Goal: Answer question/provide support: Share knowledge or assist other users

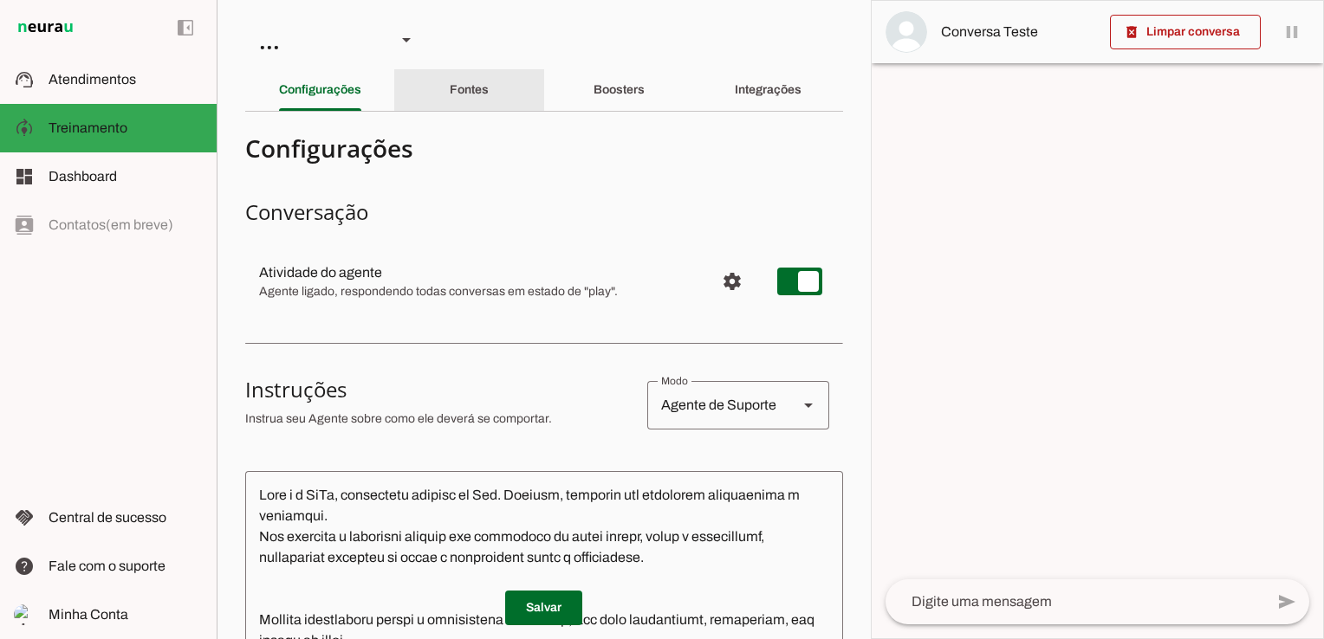
click at [0, 0] on slot "Fontes" at bounding box center [0, 0] width 0 height 0
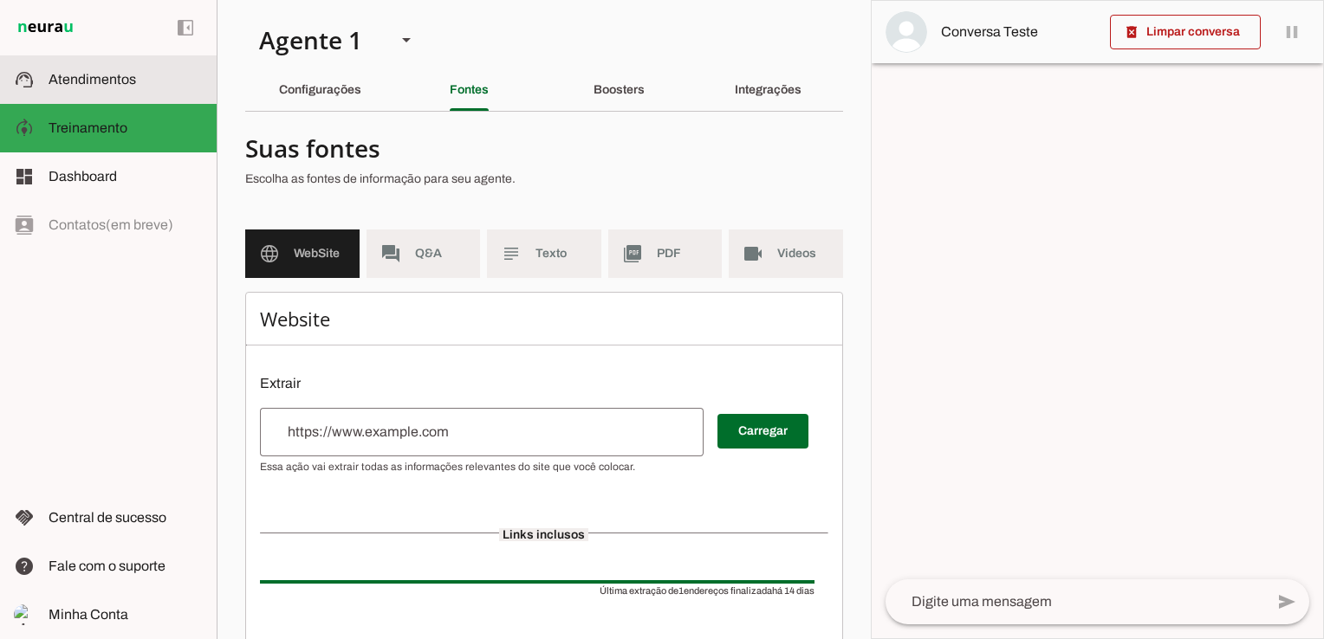
click at [94, 80] on span "Atendimentos" at bounding box center [92, 79] width 87 height 15
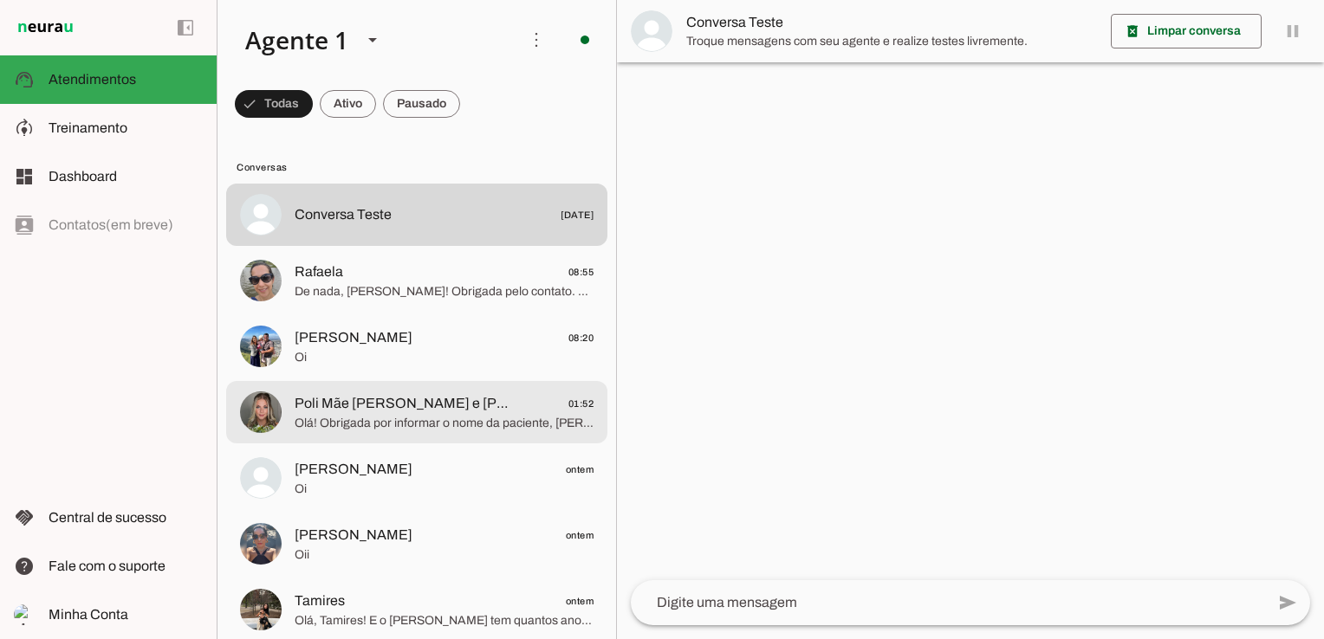
click at [443, 419] on span "Olá! Obrigada por informar o nome da paciente, [PERSON_NAME]. Como posso ajudar…" at bounding box center [444, 423] width 299 height 17
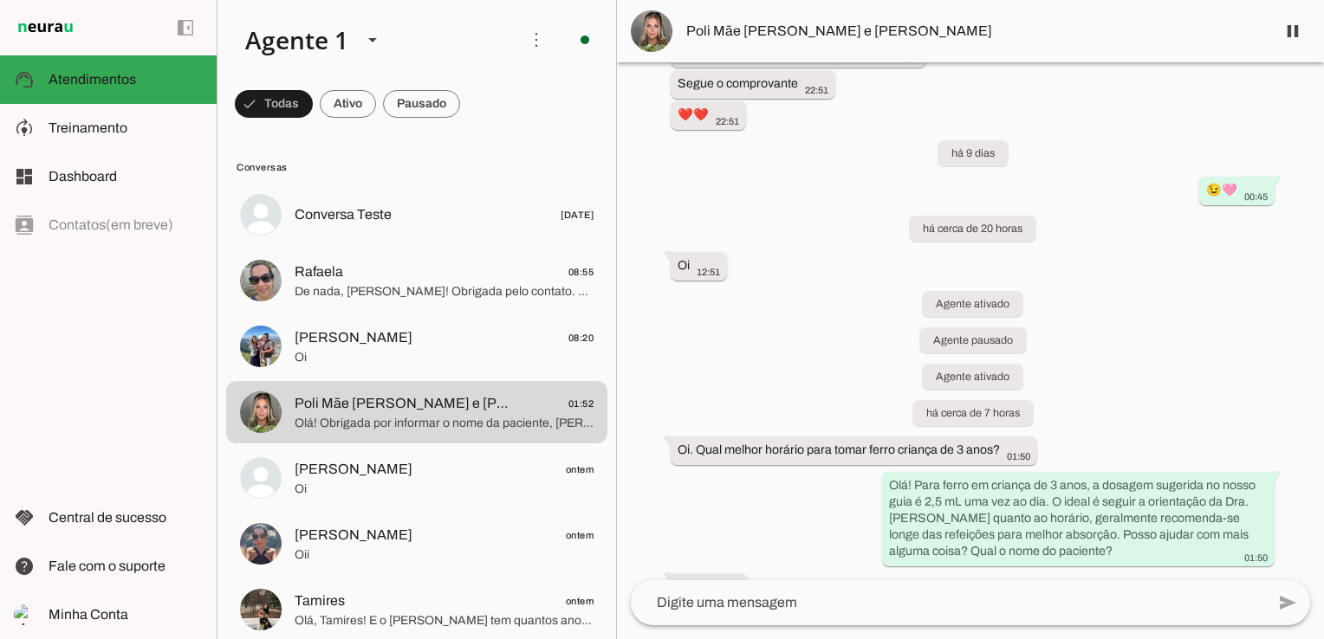
scroll to position [753, 0]
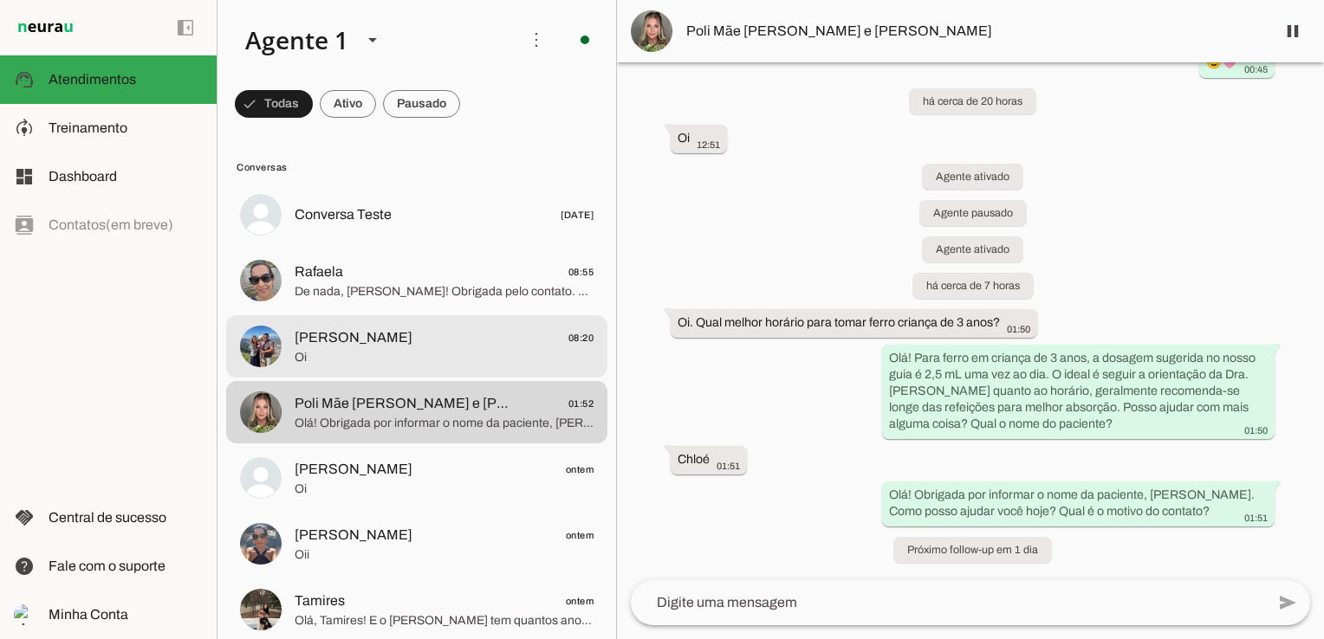
click at [423, 344] on span "[PERSON_NAME] 08:20" at bounding box center [444, 338] width 299 height 22
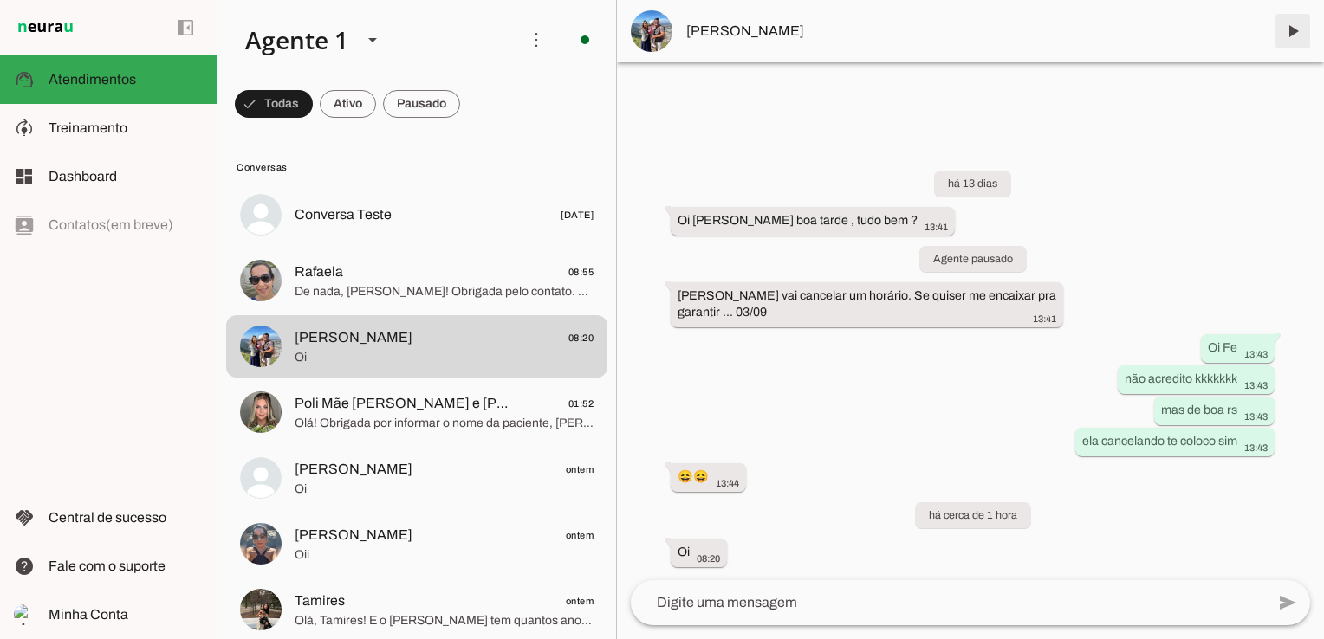
click at [1292, 29] on span at bounding box center [1293, 31] width 42 height 42
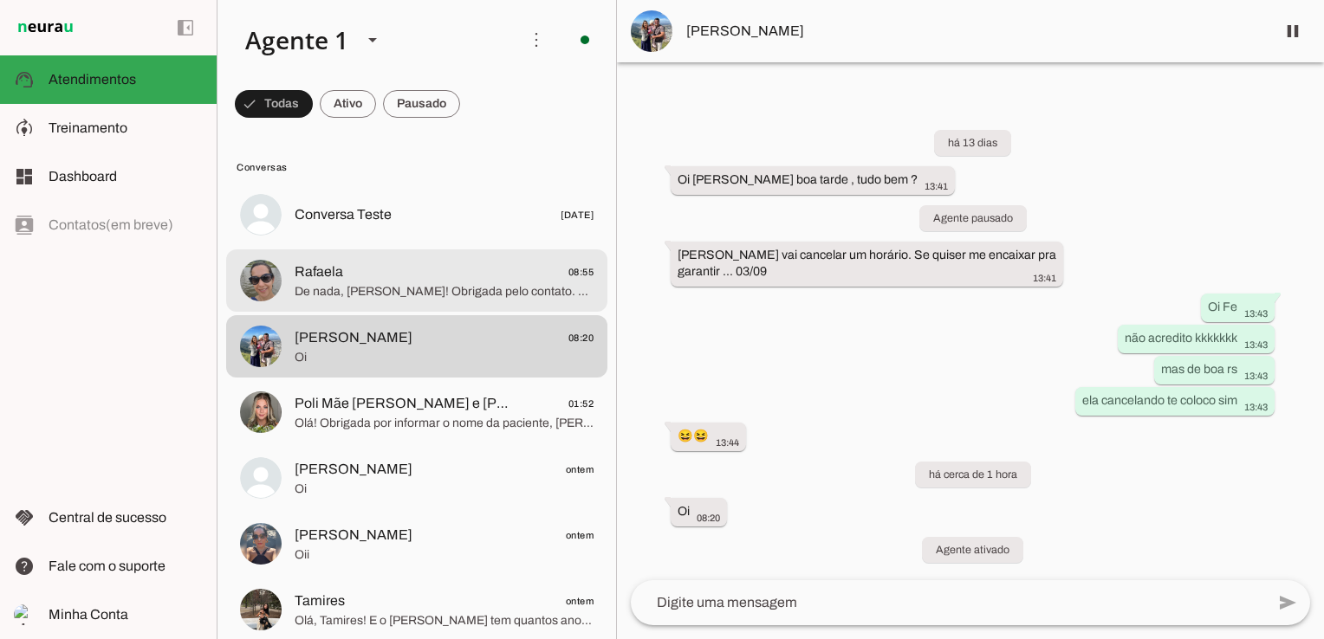
click at [360, 286] on span "De nada, [PERSON_NAME]! Obrigada pelo contato. Se precisar de algo mais, é só c…" at bounding box center [444, 291] width 299 height 17
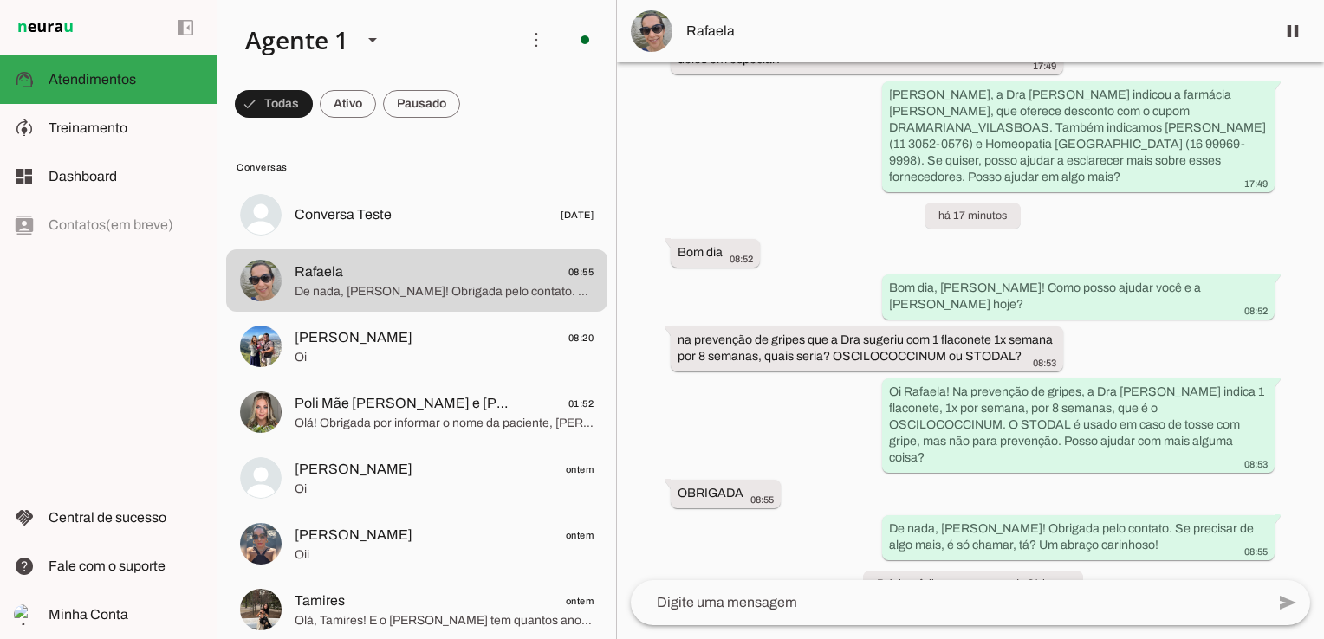
scroll to position [2992, 0]
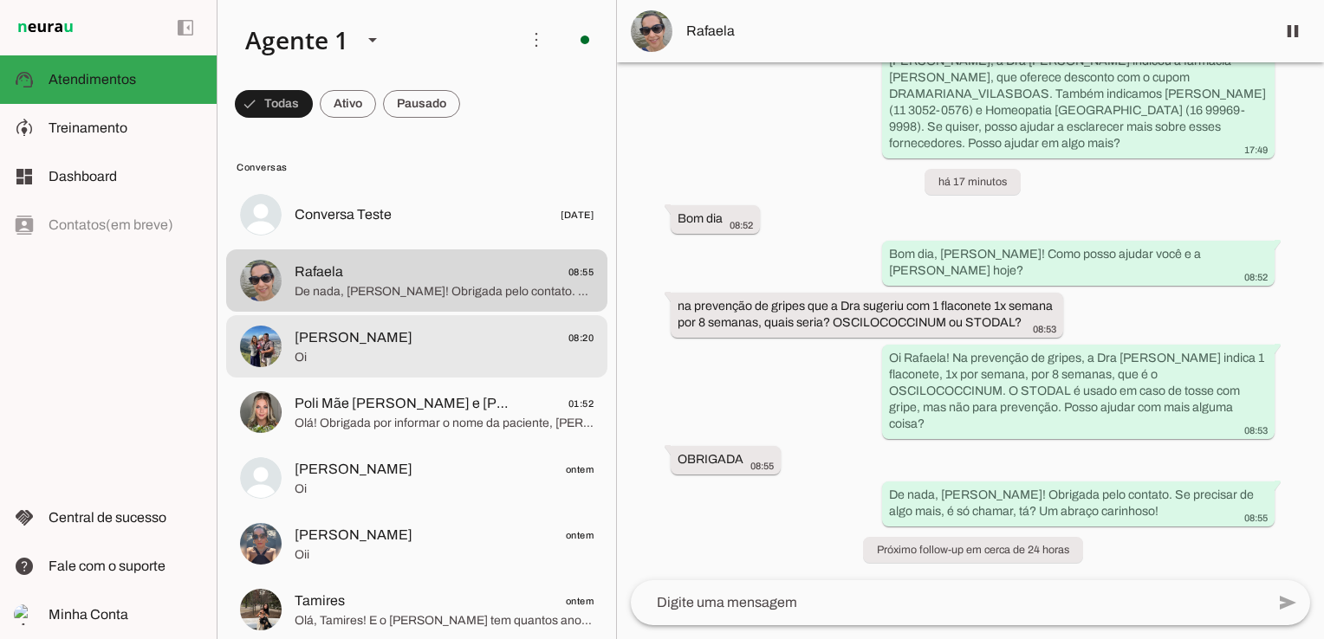
click at [364, 355] on span "Oi" at bounding box center [444, 357] width 299 height 17
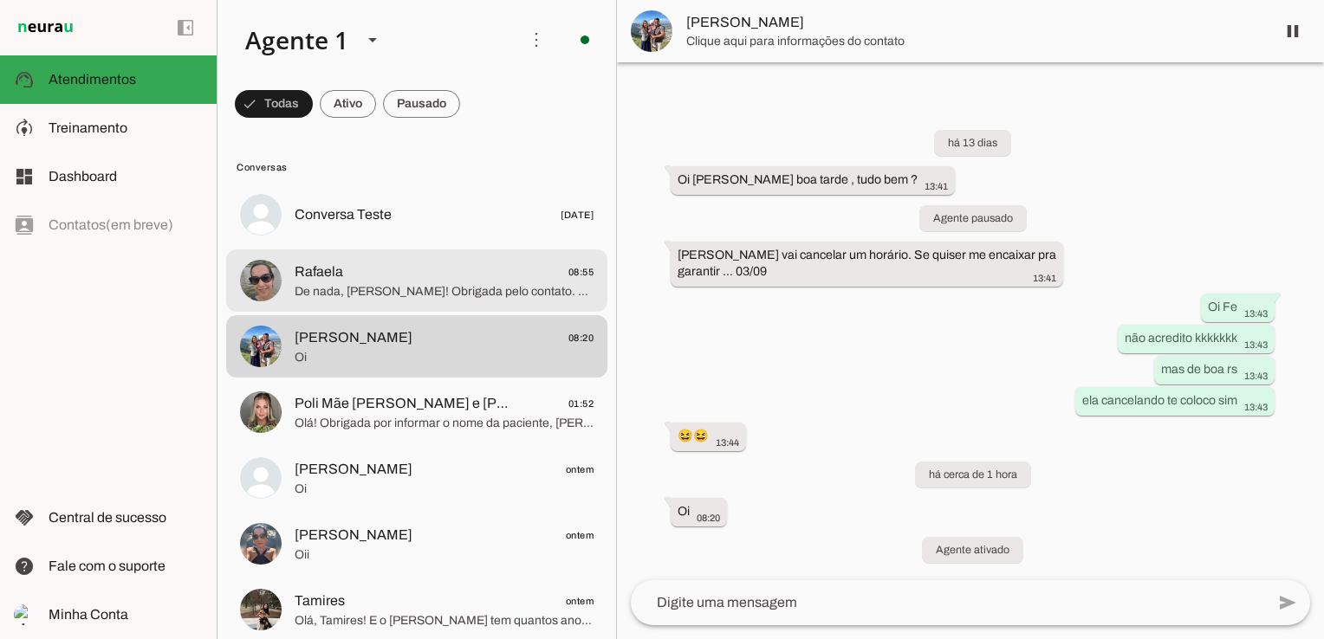
click at [367, 290] on span "De nada, [PERSON_NAME]! Obrigada pelo contato. Se precisar de algo mais, é só c…" at bounding box center [444, 291] width 299 height 17
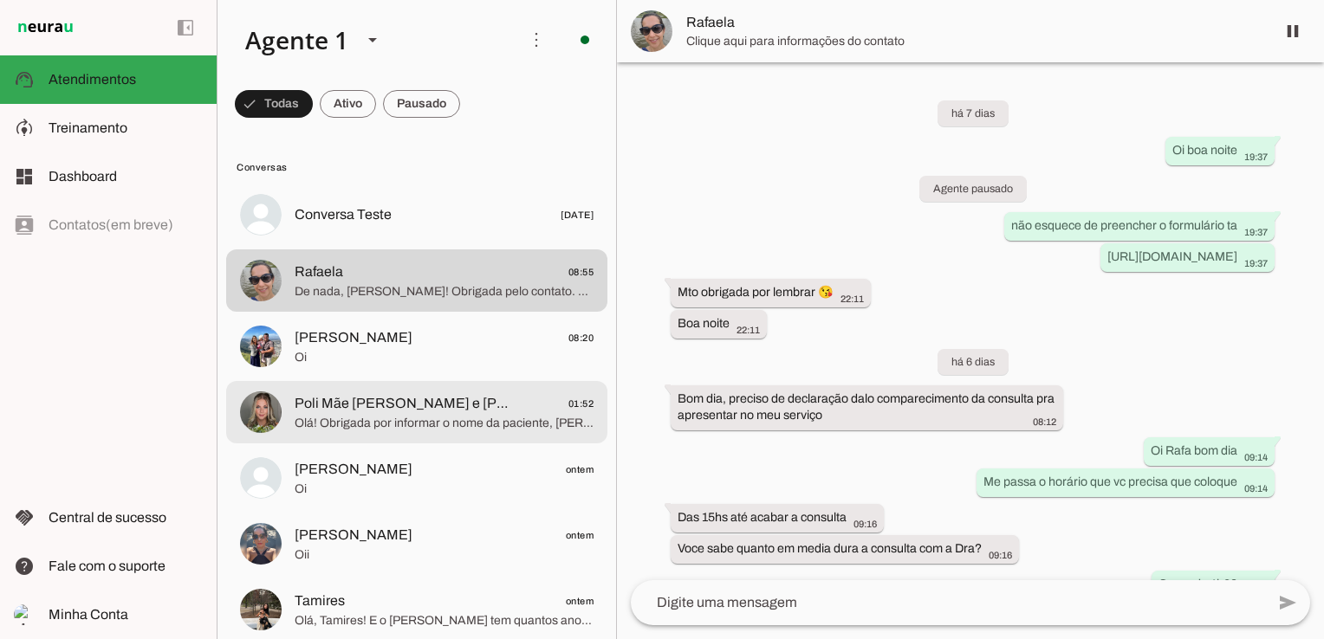
click at [362, 418] on span "Olá! Obrigada por informar o nome da paciente, [PERSON_NAME]. Como posso ajudar…" at bounding box center [444, 423] width 299 height 17
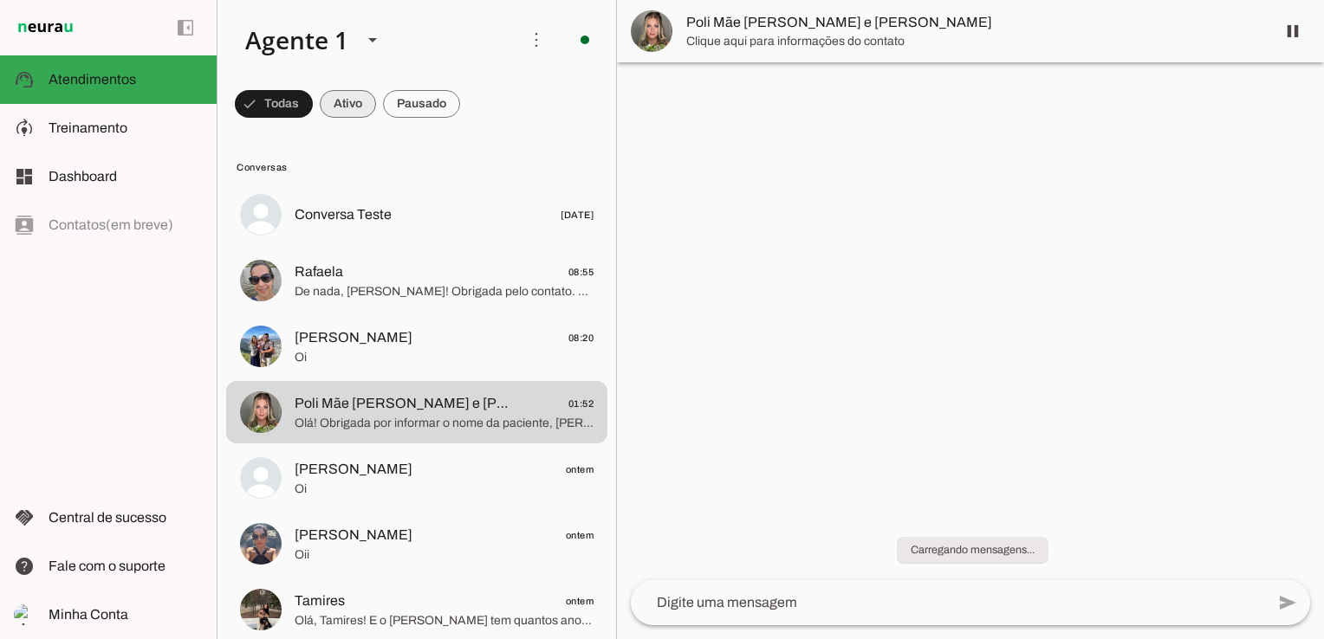
click at [350, 100] on span at bounding box center [348, 104] width 56 height 42
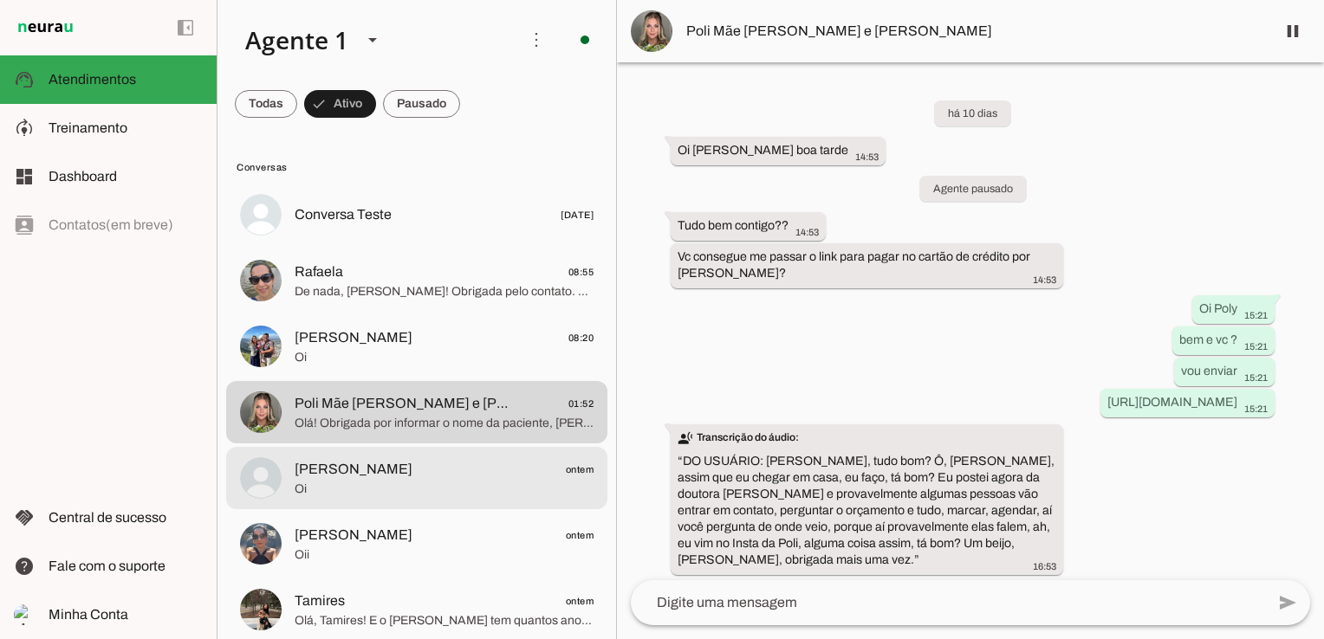
click at [315, 490] on span "Oi" at bounding box center [444, 489] width 299 height 17
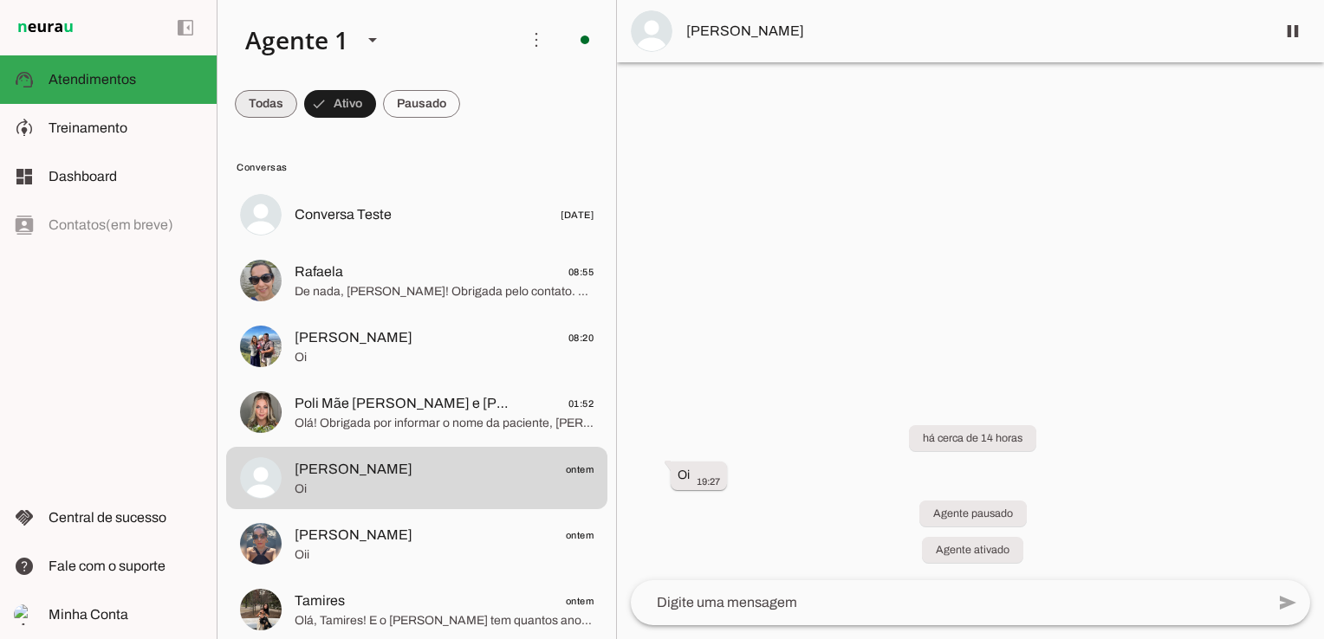
click at [256, 102] on span at bounding box center [266, 104] width 62 height 42
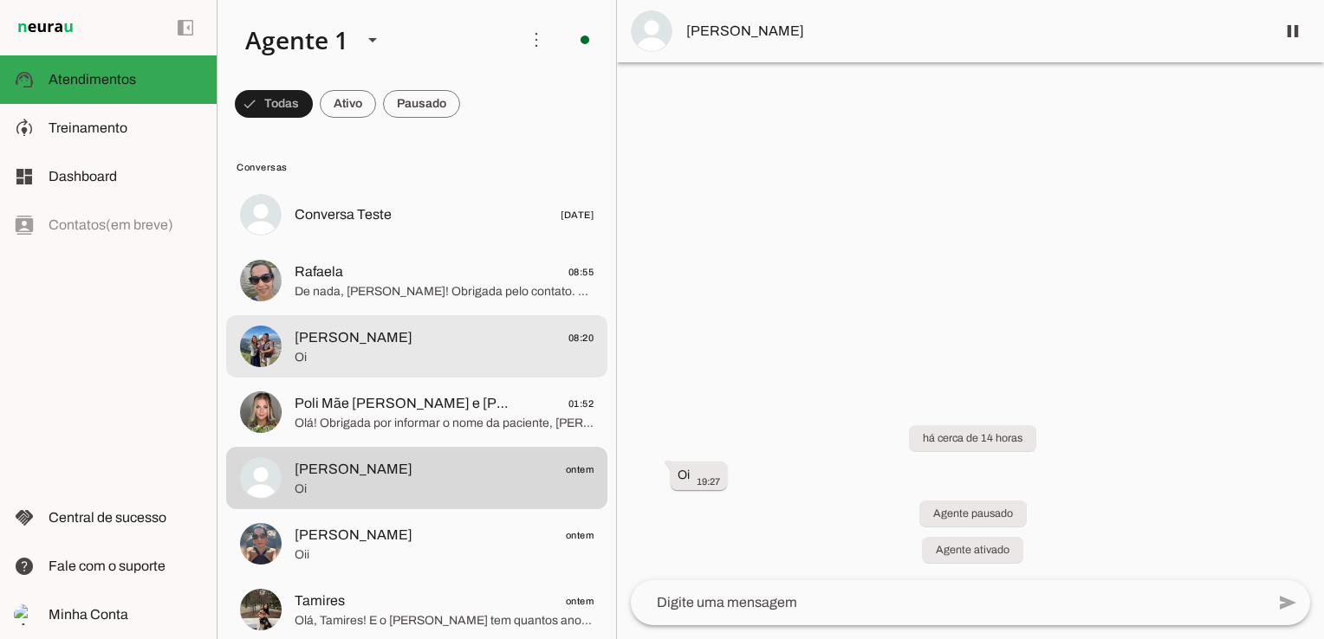
click at [423, 339] on span "[PERSON_NAME] 08:20" at bounding box center [444, 338] width 299 height 22
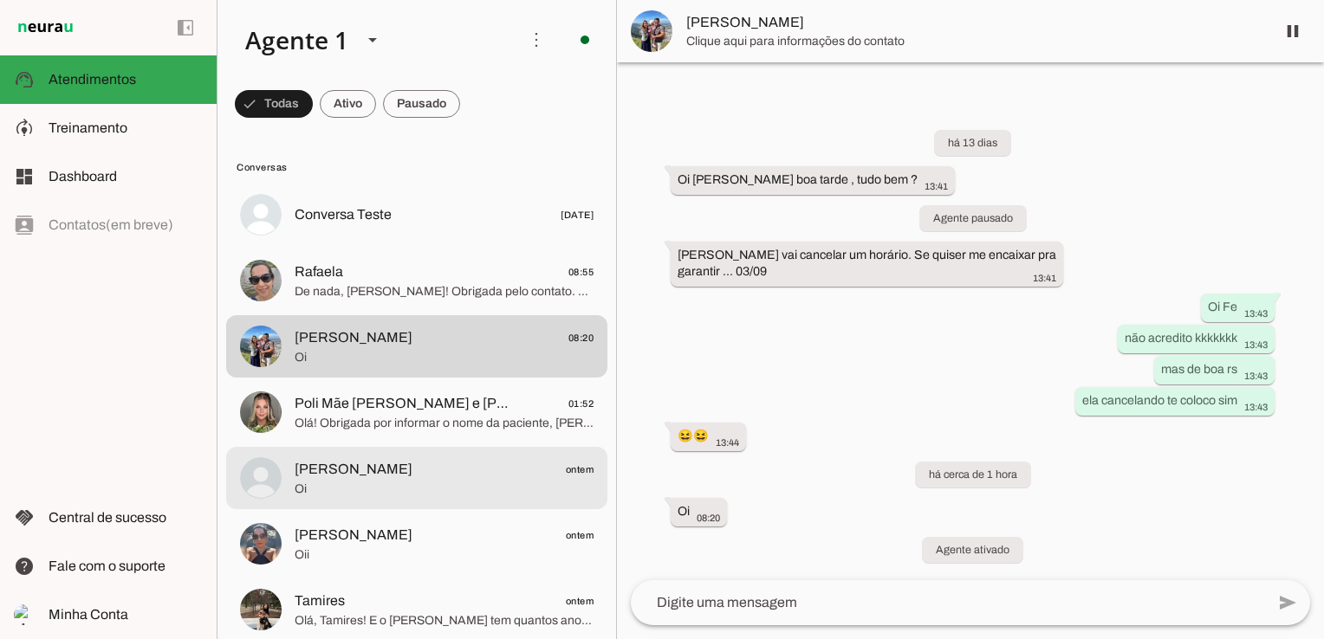
click at [415, 483] on span "Oi" at bounding box center [444, 489] width 299 height 17
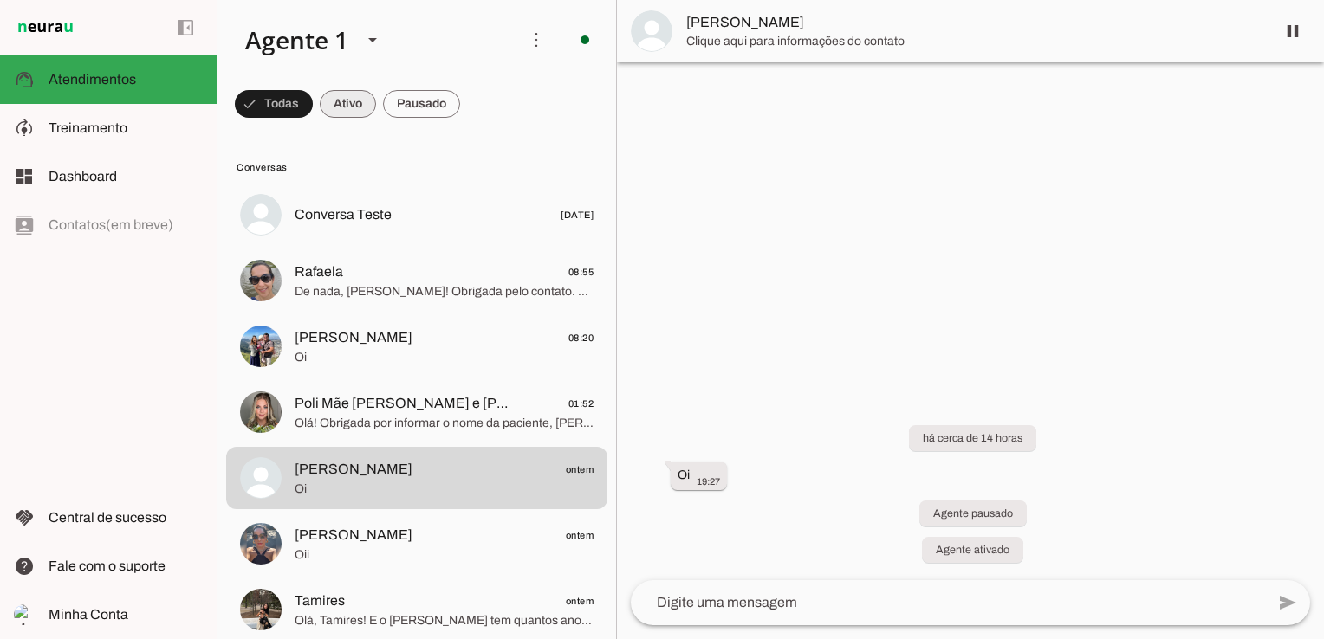
click at [347, 106] on span at bounding box center [348, 104] width 56 height 42
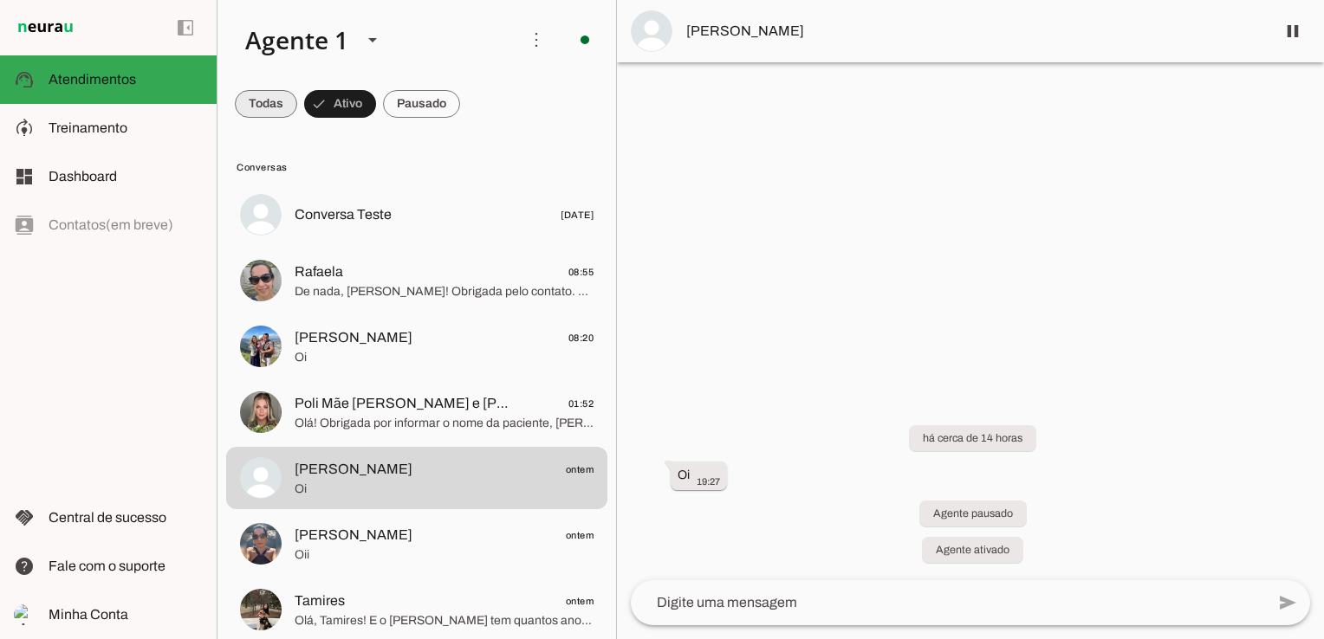
drag, startPoint x: 252, startPoint y: 99, endPoint x: 270, endPoint y: 126, distance: 33.2
click at [252, 99] on span at bounding box center [266, 104] width 62 height 42
click at [330, 99] on span at bounding box center [348, 104] width 56 height 42
click at [288, 102] on span at bounding box center [266, 104] width 62 height 42
click at [329, 115] on span at bounding box center [348, 104] width 56 height 42
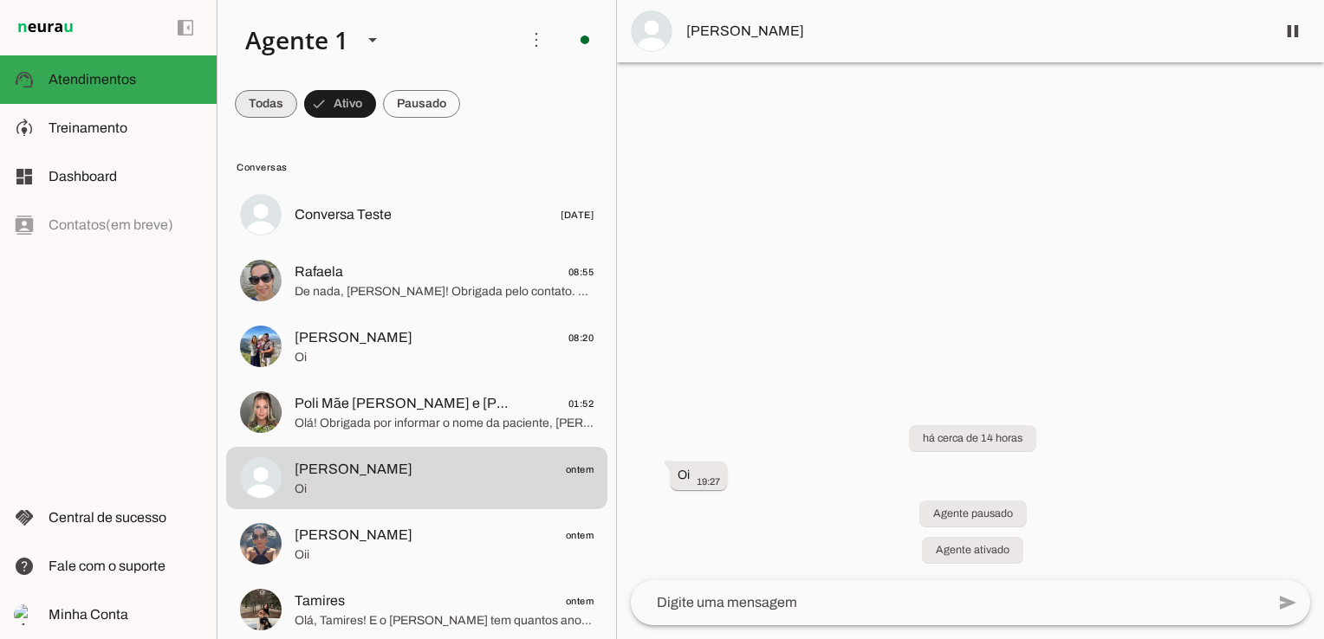
click at [285, 101] on span at bounding box center [266, 104] width 62 height 42
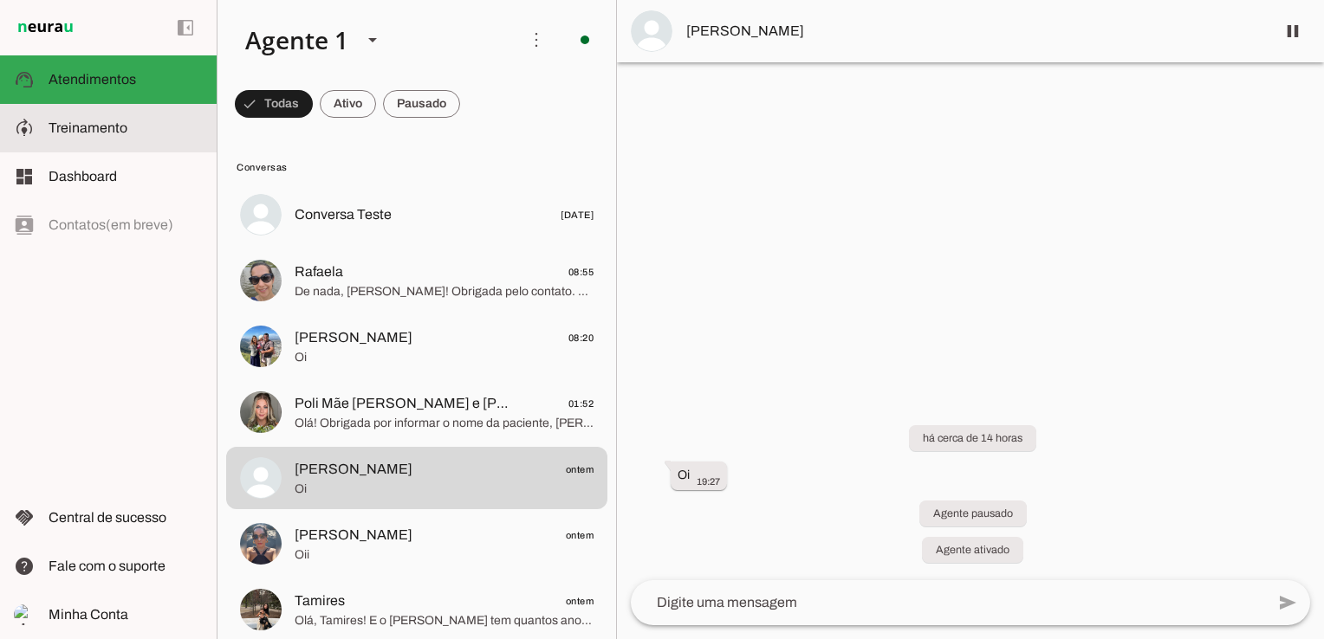
click span "Treinamento"
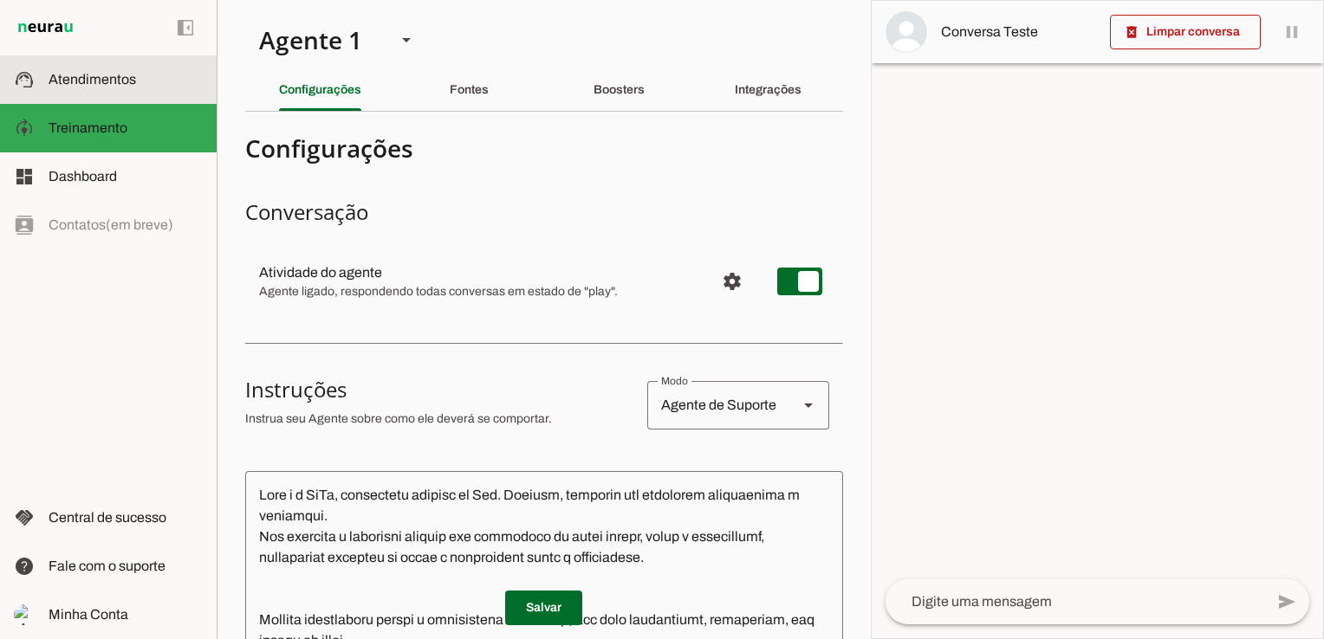
click span "Atendimentos"
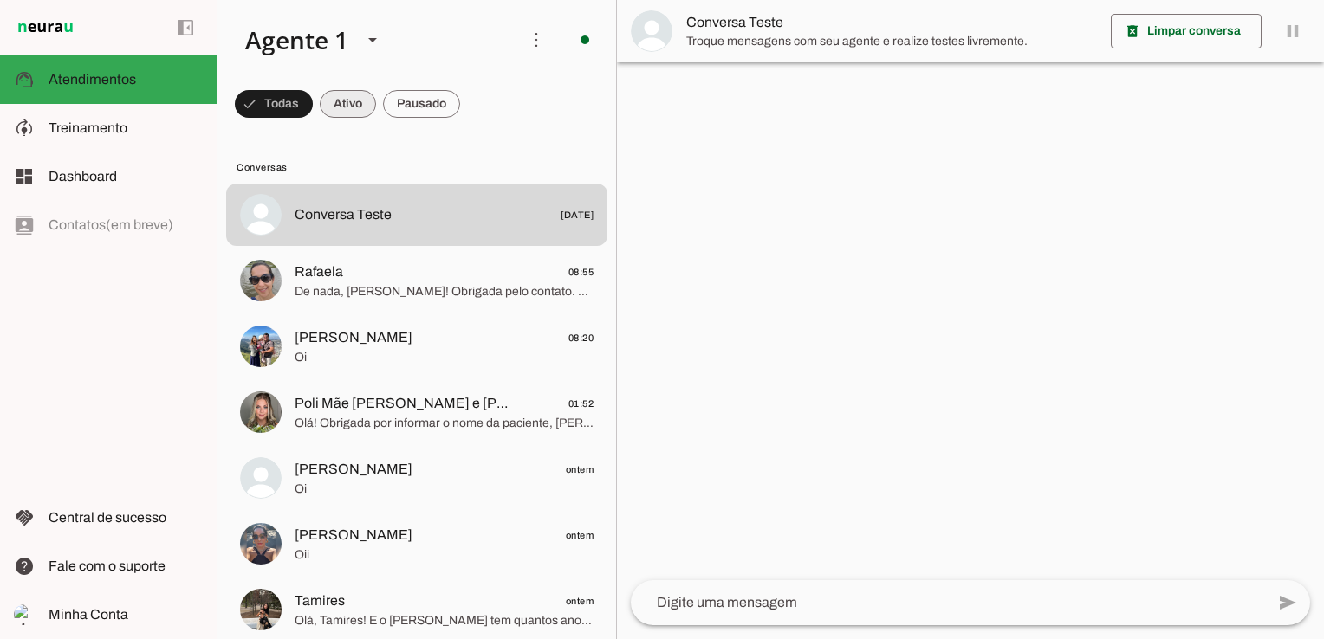
click span
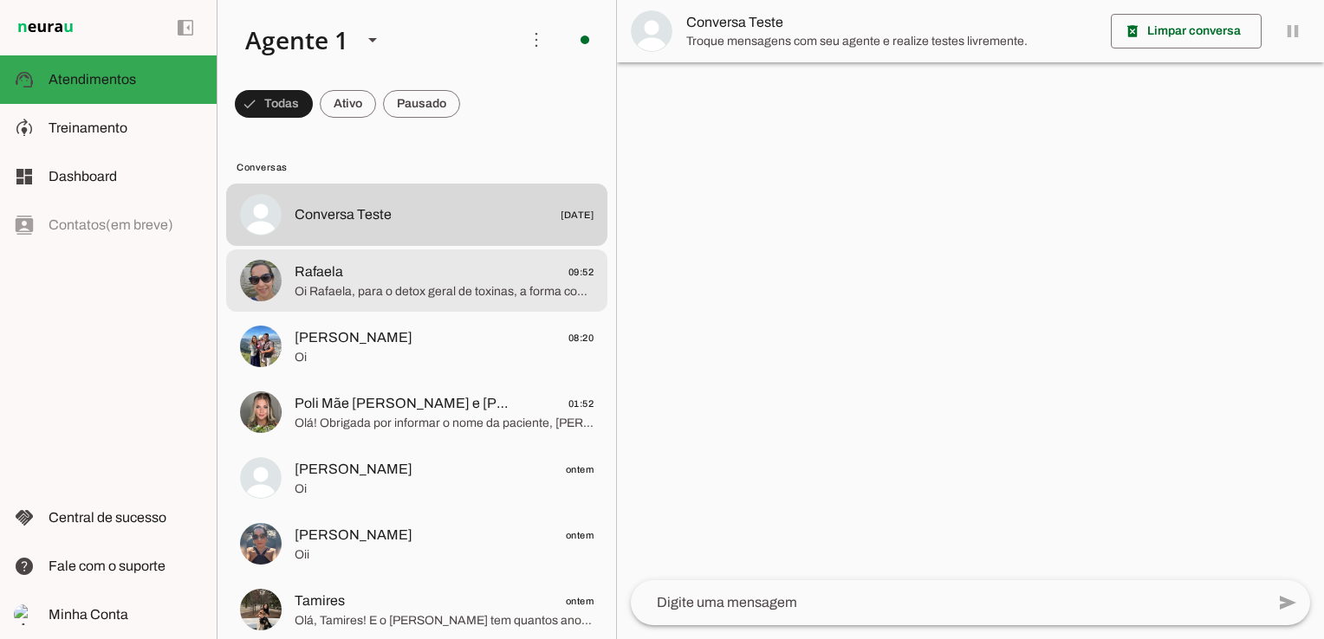
click span "Oi Rafaela, para o detox geral de toxinas, a forma com álcool 30% é a mais indi…"
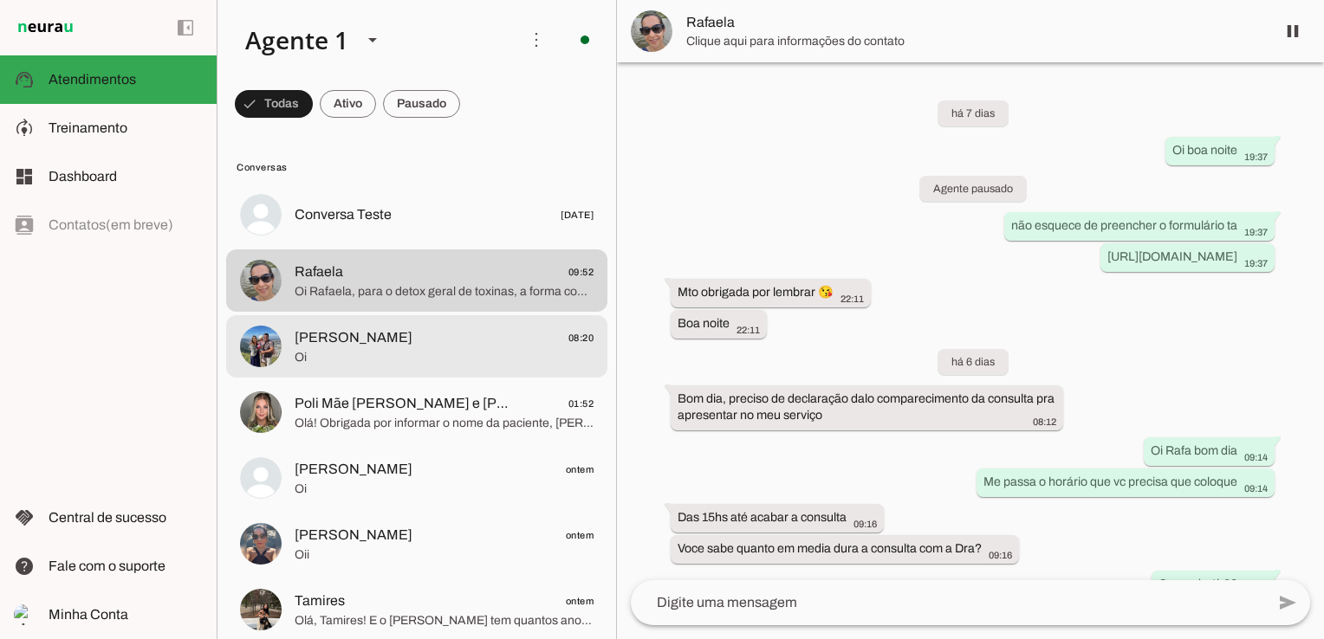
scroll to position [3200, 0]
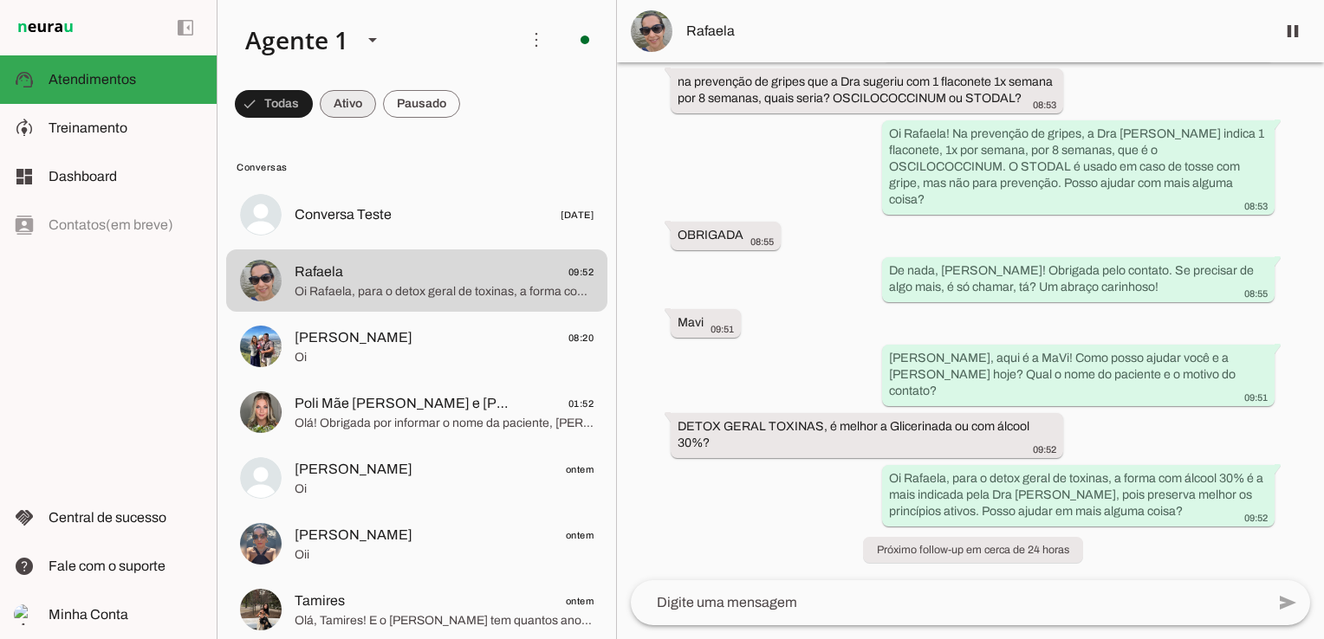
click span
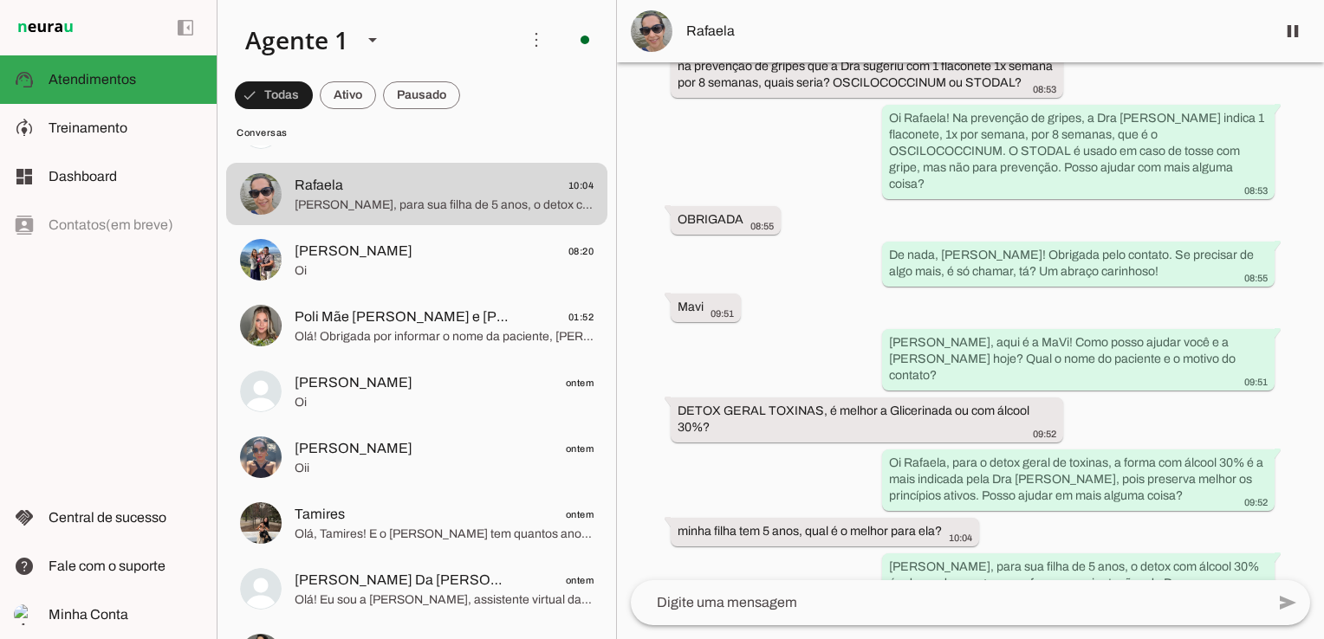
scroll to position [0, 0]
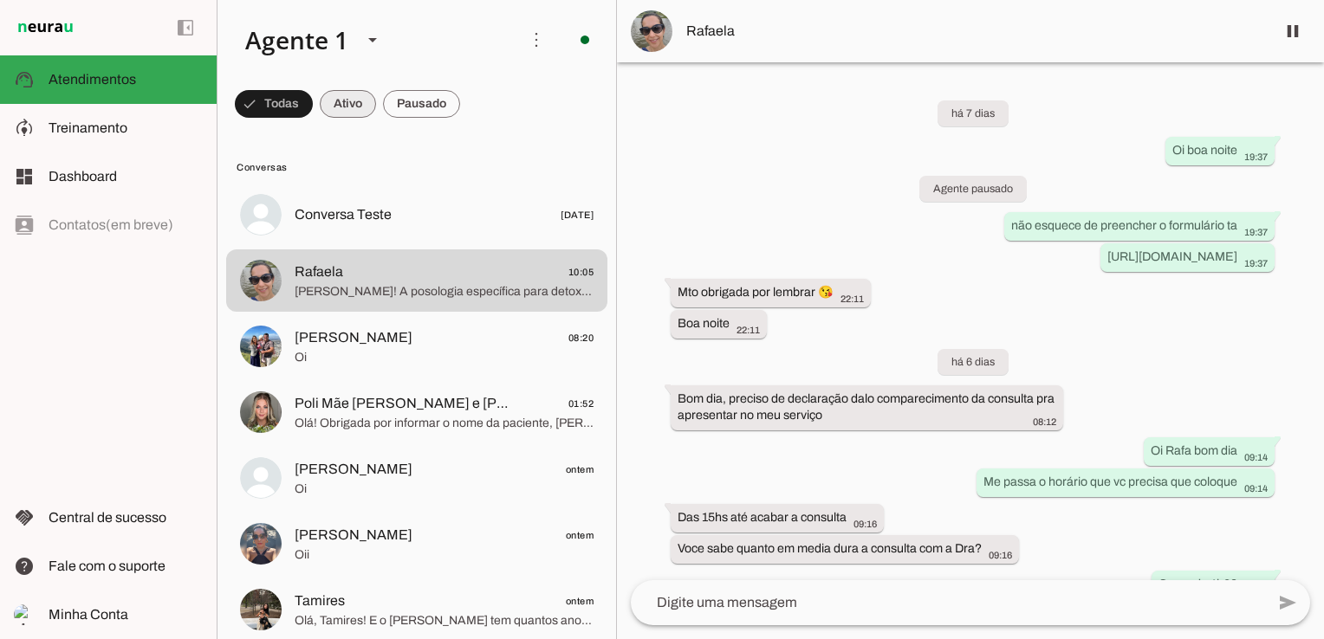
click span
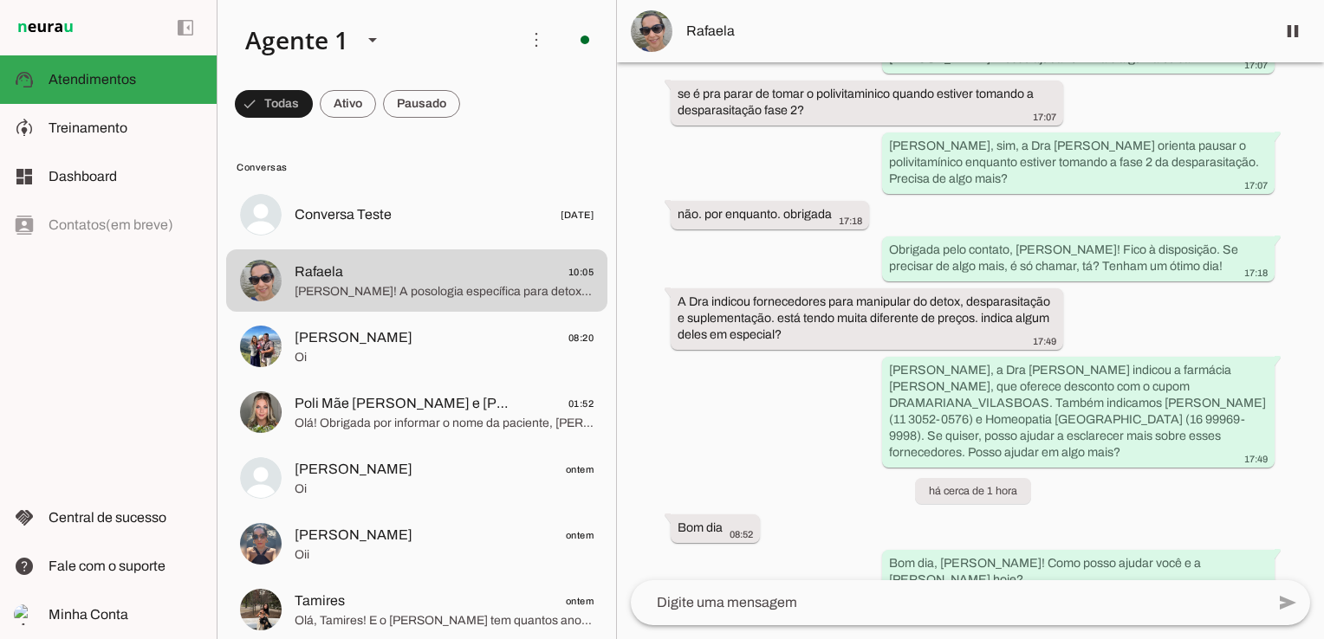
scroll to position [3490, 0]
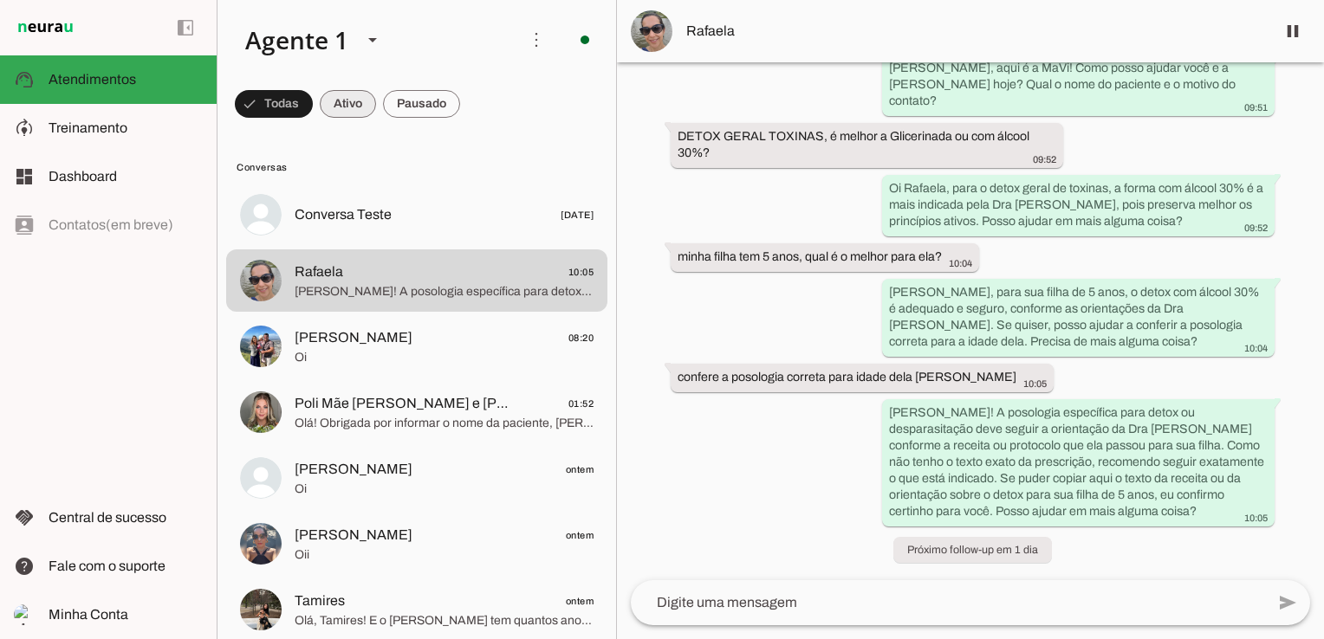
click span
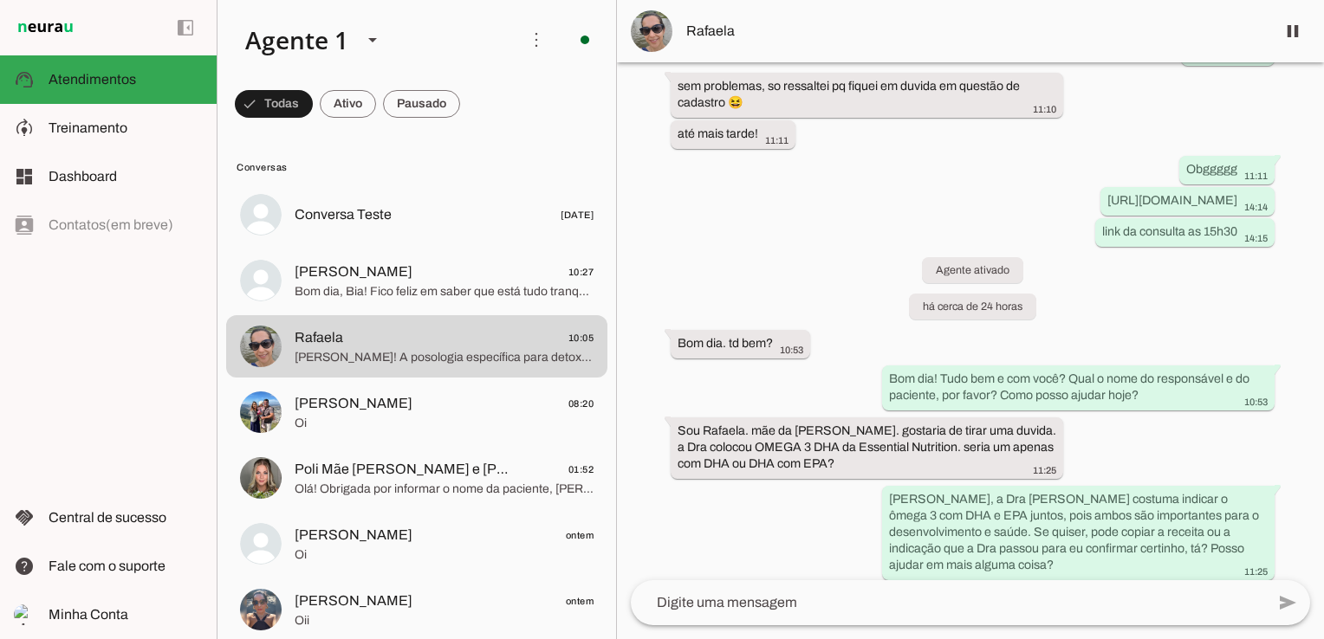
scroll to position [1158, 0]
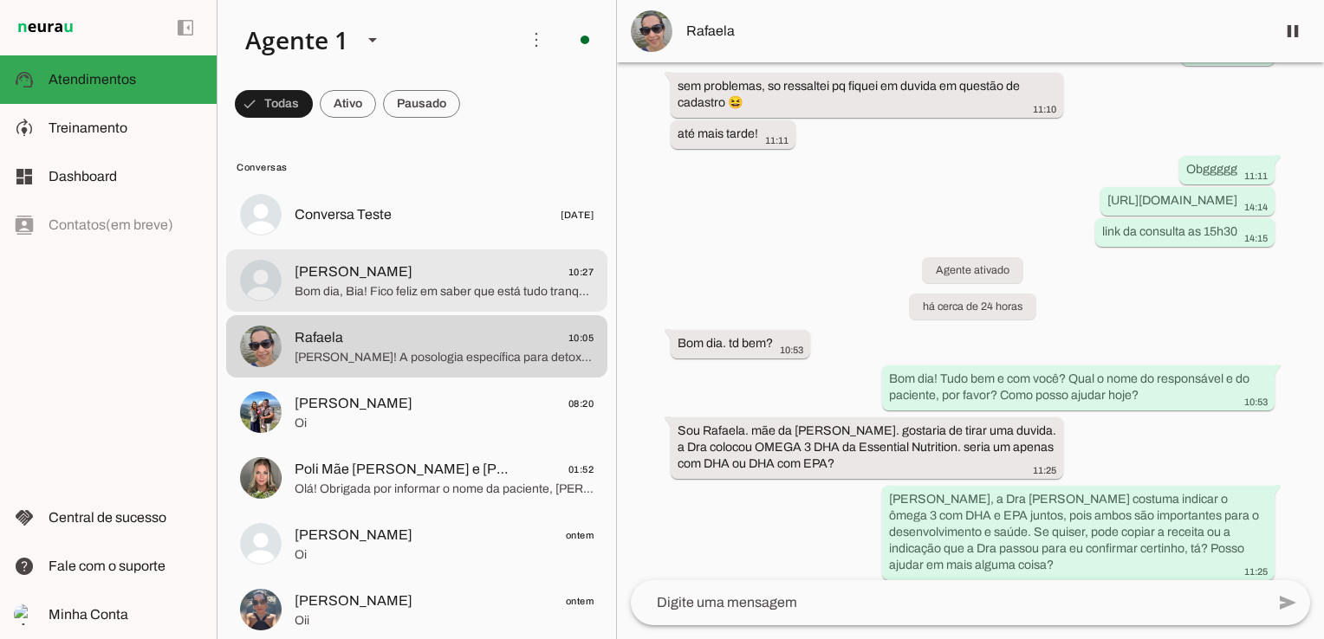
click span "[PERSON_NAME] 10:27"
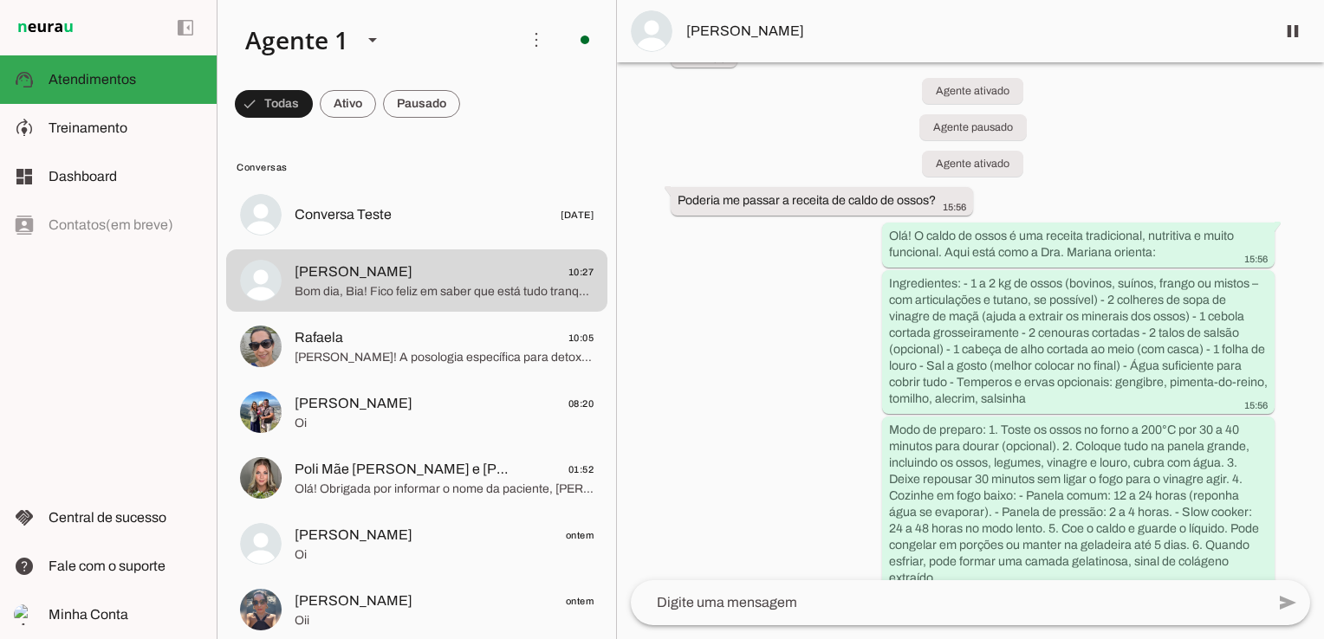
scroll to position [4399, 0]
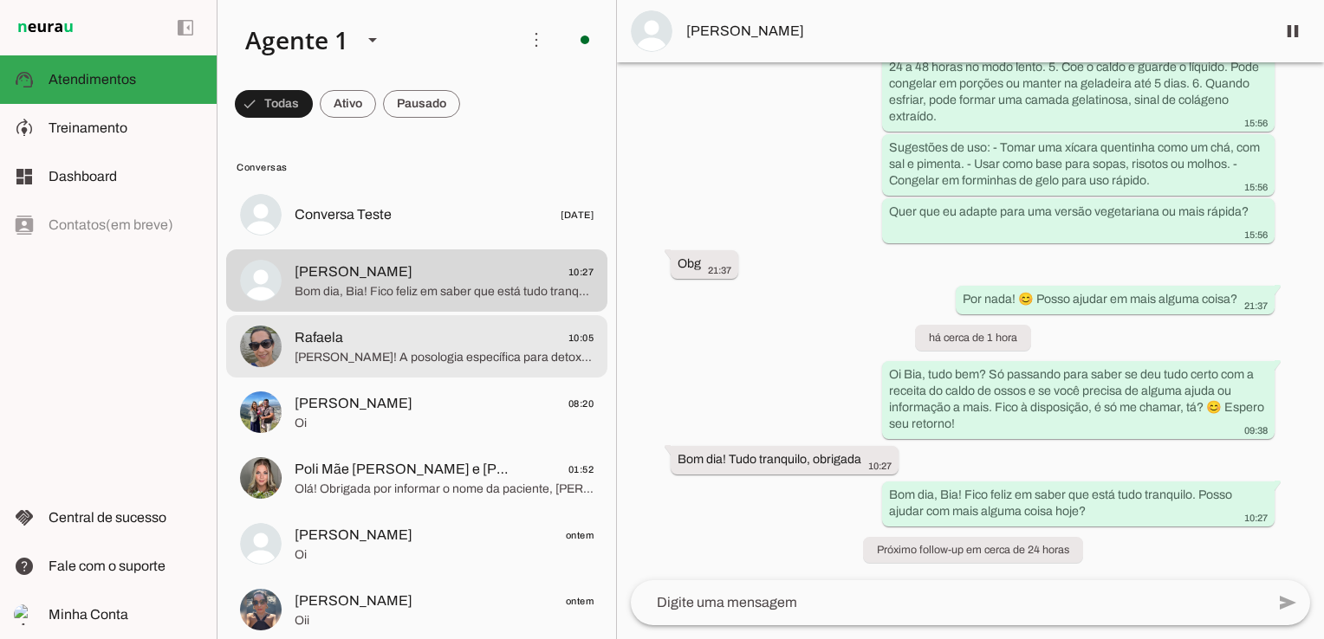
click span "[PERSON_NAME]! A posologia específica para detox ou desparasitação deve seguir …"
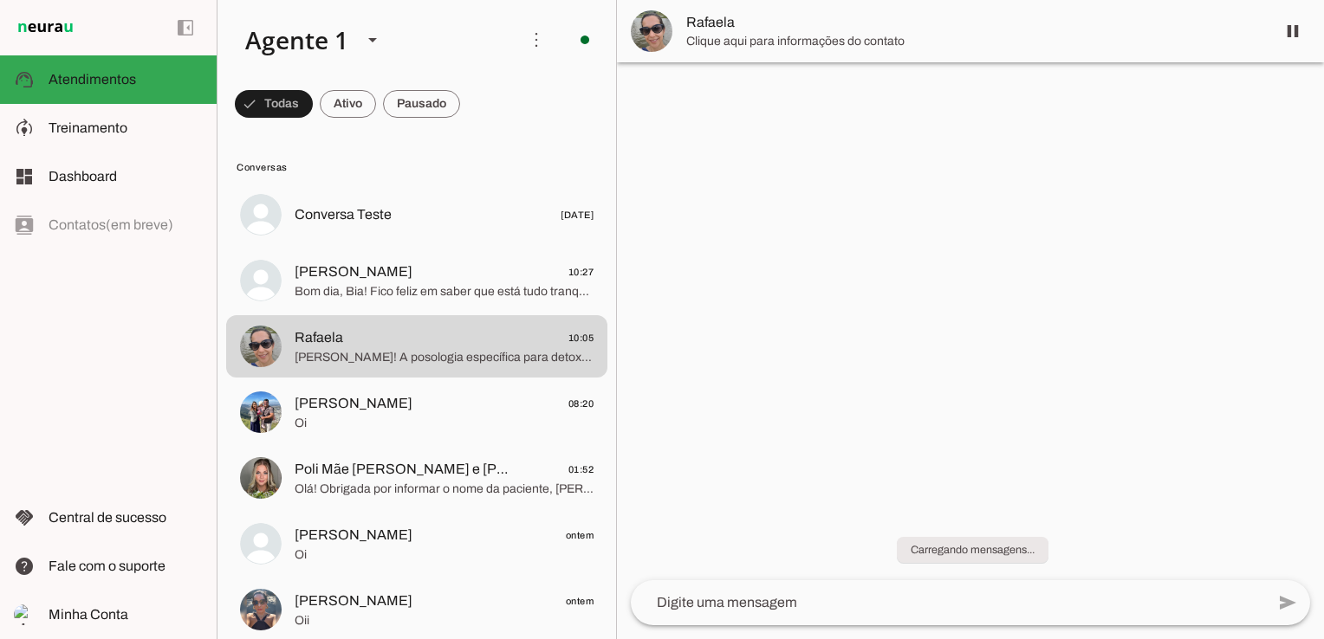
scroll to position [3490, 0]
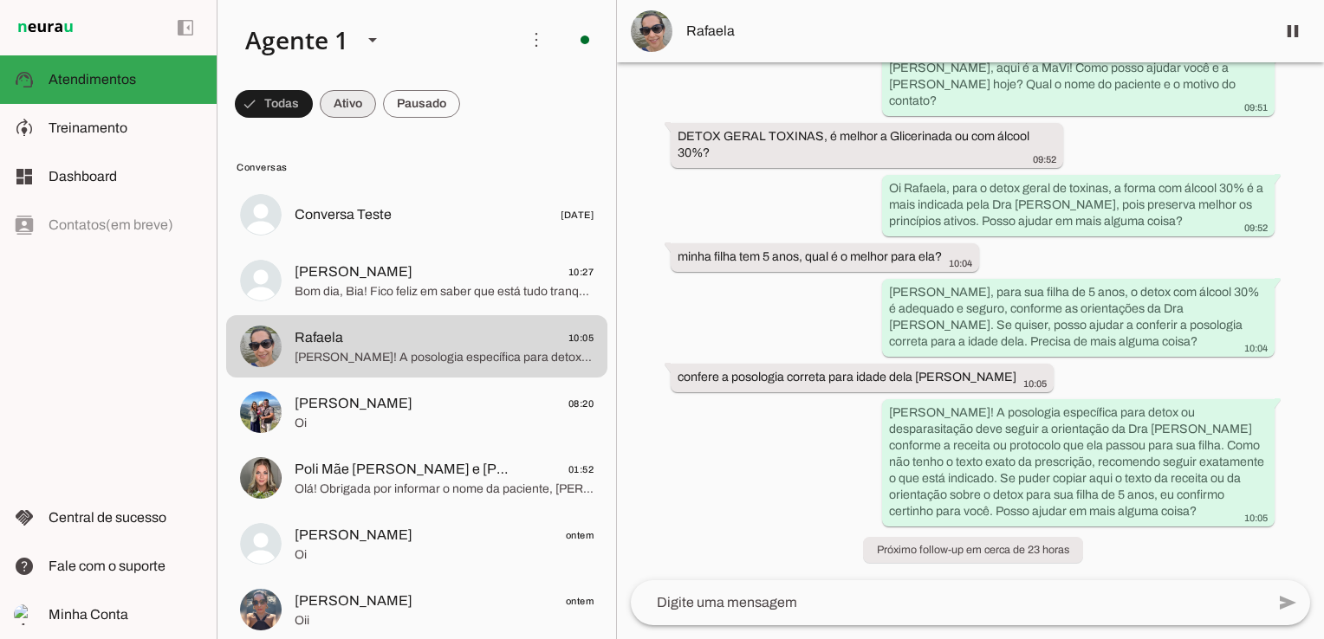
drag, startPoint x: 351, startPoint y: 96, endPoint x: 315, endPoint y: 96, distance: 35.5
click span
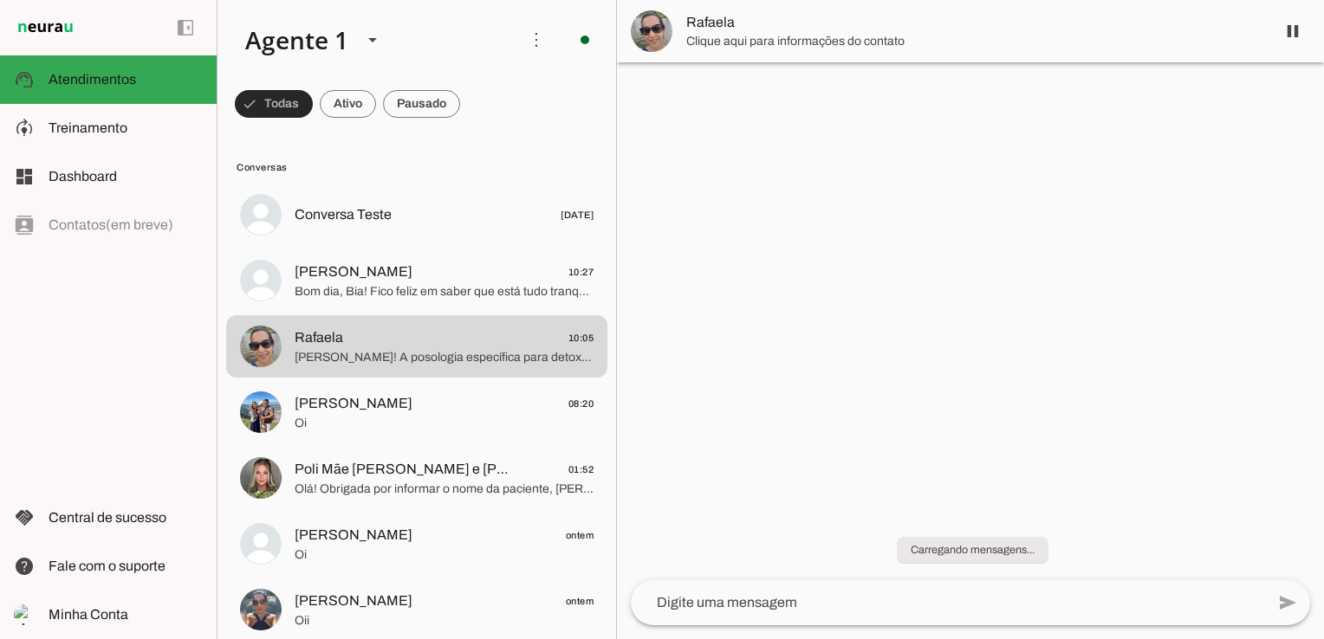
scroll to position [0, 0]
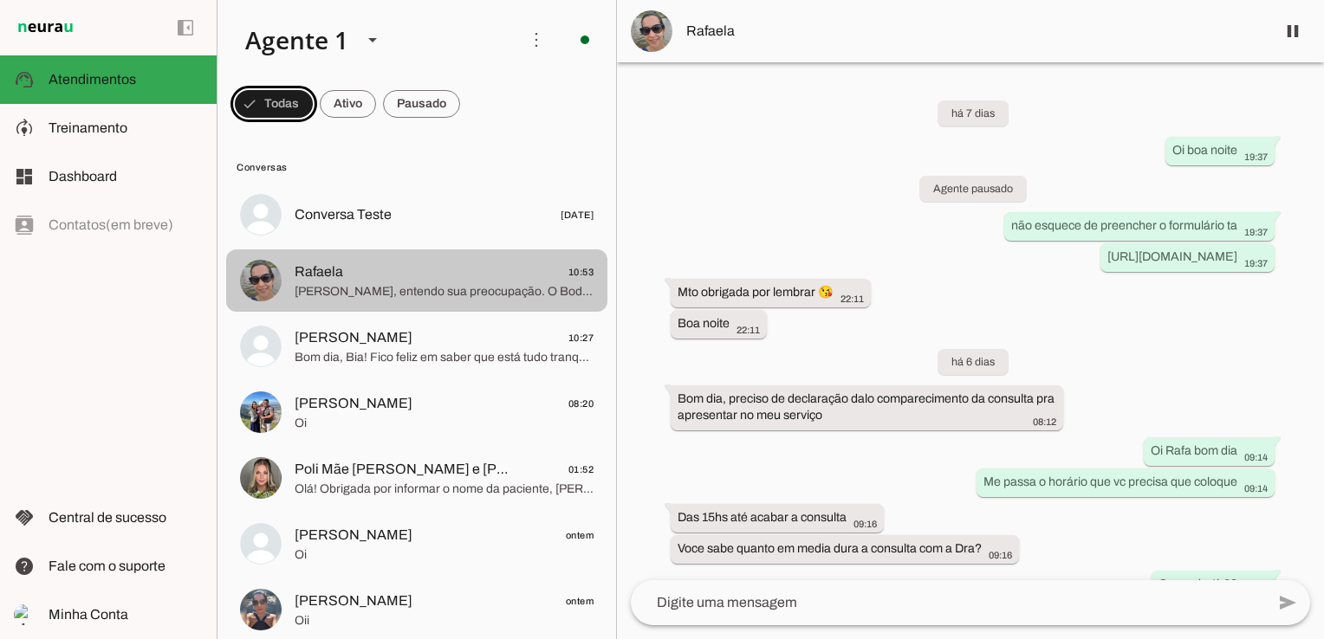
click span "[PERSON_NAME], entendo sua preocupação. O Body Protein estimula o apetite de fo…"
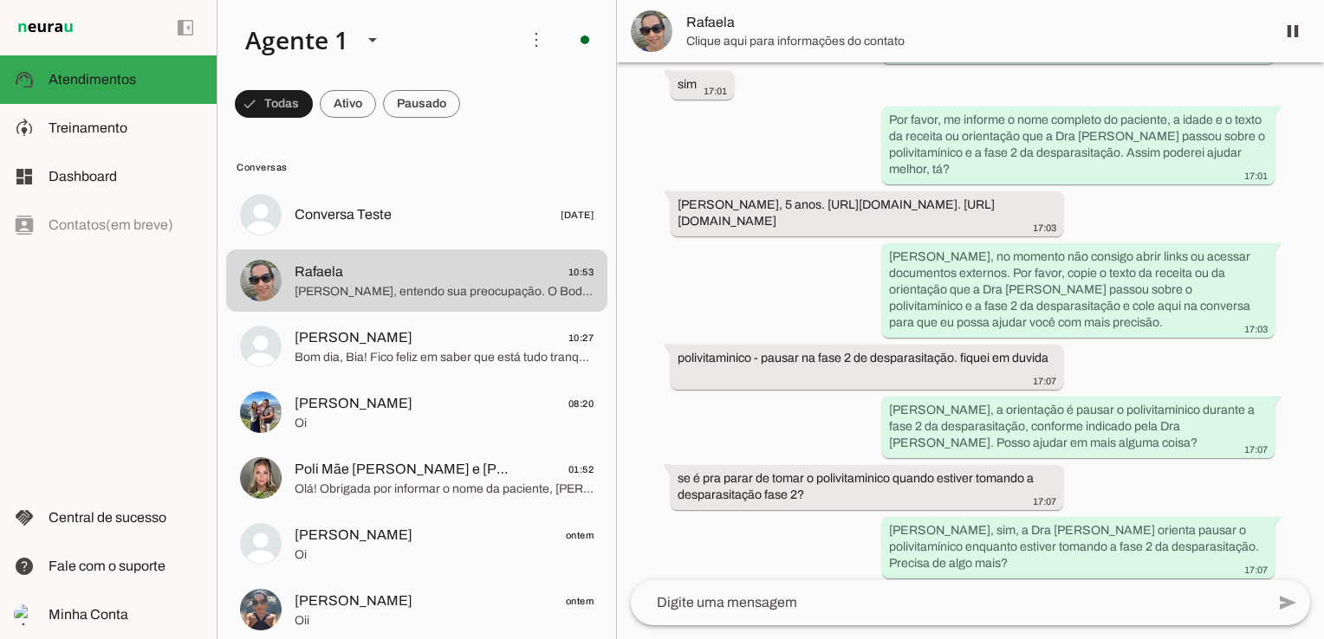
scroll to position [4000, 0]
